Goal: Information Seeking & Learning: Learn about a topic

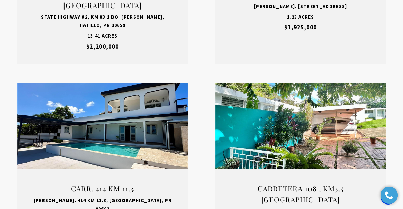
scroll to position [1153, 0]
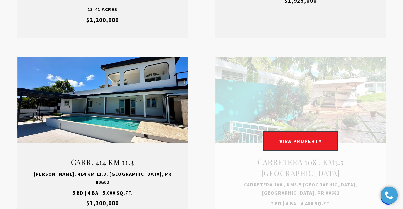
click at [282, 79] on link "Open this option" at bounding box center [300, 144] width 170 height 175
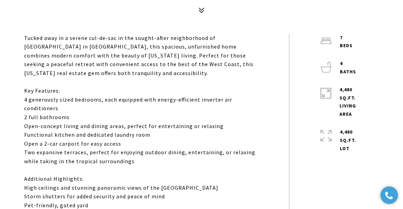
scroll to position [279, 0]
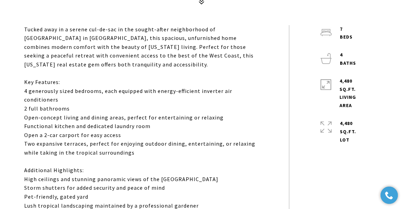
drag, startPoint x: 24, startPoint y: 30, endPoint x: 113, endPoint y: 194, distance: 186.6
click at [113, 194] on p "Tucked away in a serene cul-de-sac in the sought-after neighborhood of Miradero…" at bounding box center [140, 201] width 233 height 353
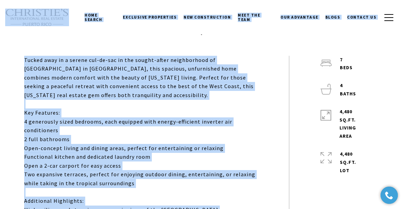
scroll to position [236, 0]
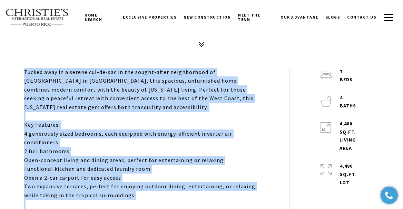
drag, startPoint x: 55, startPoint y: 112, endPoint x: 24, endPoint y: 73, distance: 49.4
copy div "Tucked away in a serene cul-de-sac in the sought-after neighborhood of Miradero…"
